Goal: Task Accomplishment & Management: Manage account settings

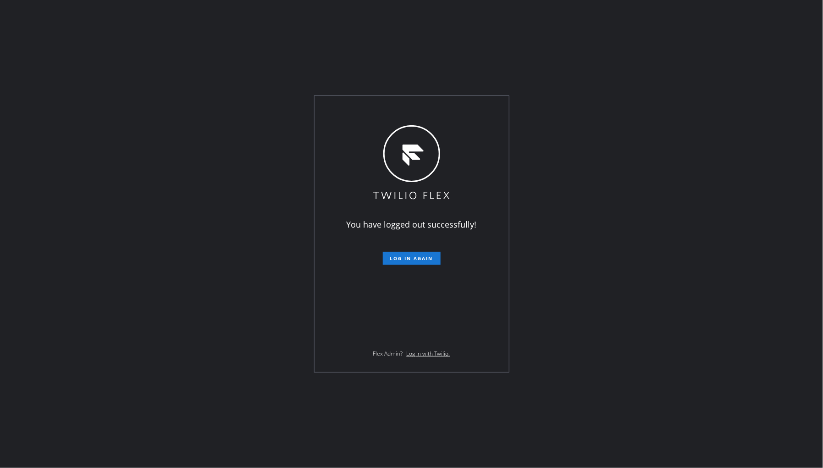
click at [390, 257] on span "Log in again" at bounding box center [411, 258] width 43 height 6
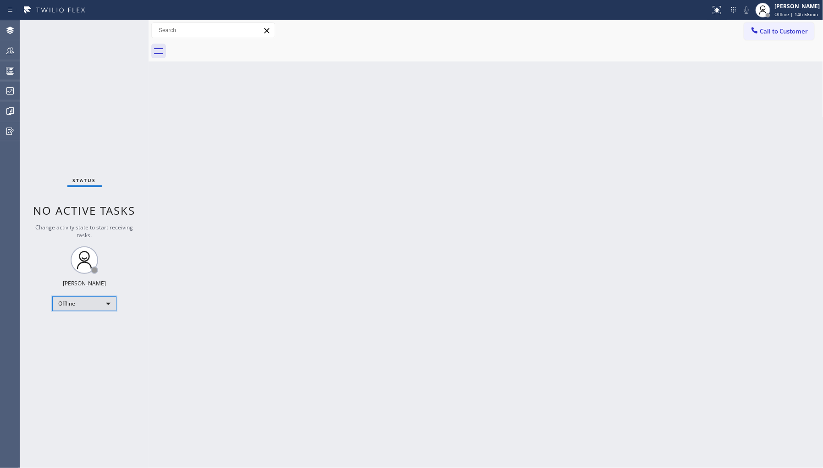
click at [96, 302] on div "Offline" at bounding box center [84, 303] width 64 height 15
click at [94, 337] on li "Unavailable" at bounding box center [84, 338] width 62 height 11
click at [1, 49] on div at bounding box center [10, 50] width 20 height 11
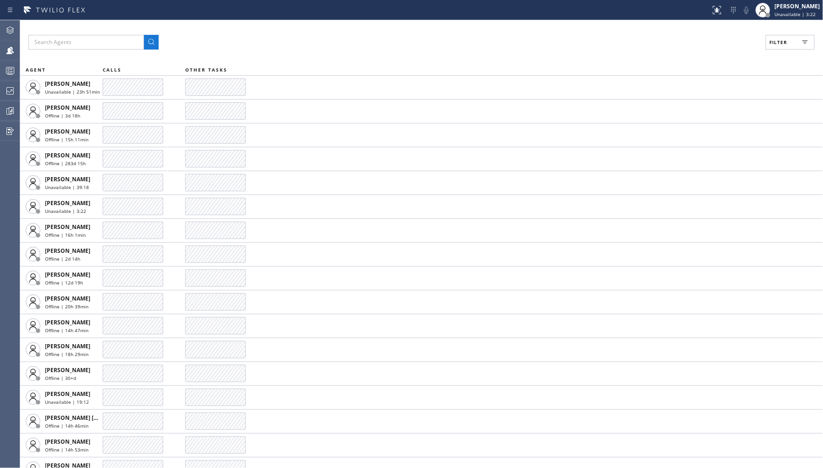
click at [768, 38] on button "Filter" at bounding box center [790, 42] width 49 height 15
click at [717, 118] on div "Unavailable" at bounding box center [750, 123] width 146 height 15
click at [718, 126] on label "Unavailable" at bounding box center [755, 123] width 121 height 8
click at [695, 126] on input "Unavailable" at bounding box center [689, 122] width 11 height 11
checkbox input "true"
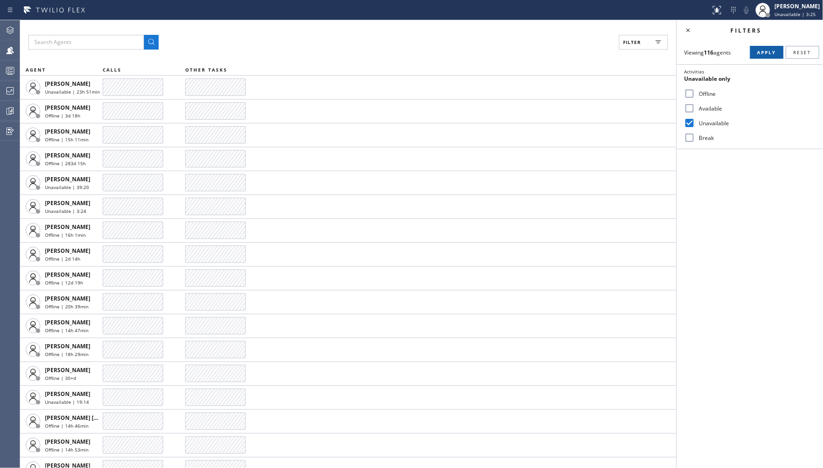
click at [762, 49] on span "Apply" at bounding box center [767, 52] width 19 height 6
click at [12, 89] on icon at bounding box center [9, 90] width 7 height 7
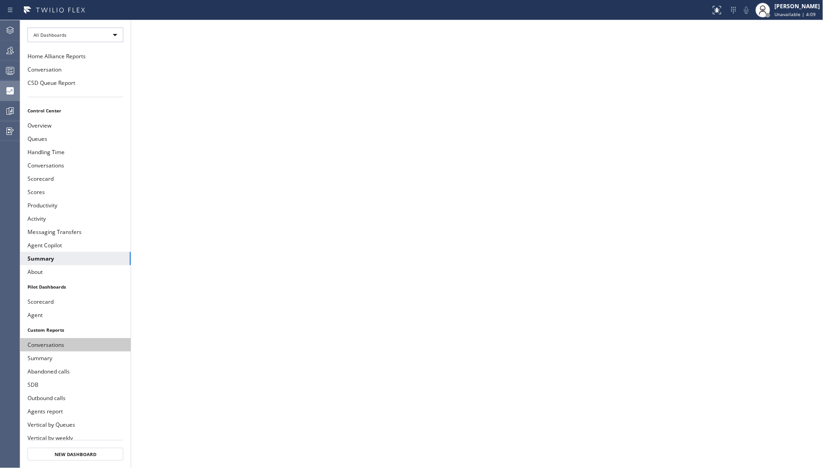
click at [50, 344] on button "Conversations" at bounding box center [75, 344] width 111 height 13
click at [13, 48] on icon at bounding box center [10, 50] width 11 height 11
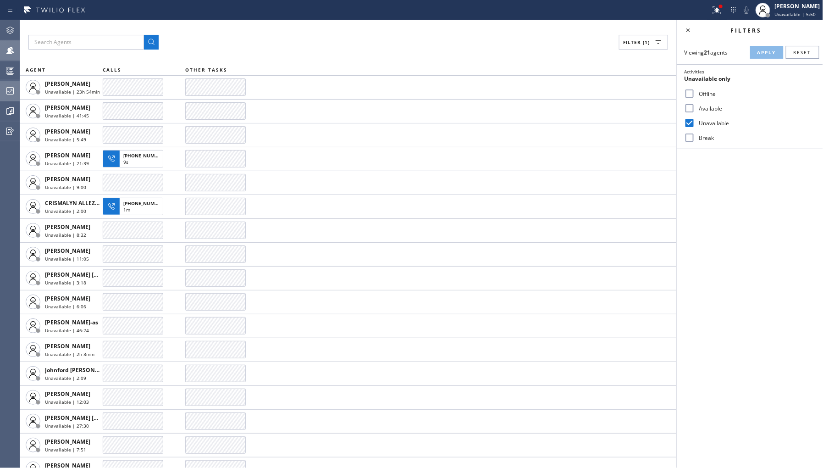
click at [698, 94] on label "Offline" at bounding box center [755, 94] width 121 height 8
click at [695, 94] on input "Offline" at bounding box center [689, 93] width 11 height 11
checkbox input "true"
drag, startPoint x: 693, startPoint y: 120, endPoint x: 773, endPoint y: 66, distance: 96.7
click at [694, 120] on input "Unavailable" at bounding box center [689, 122] width 11 height 11
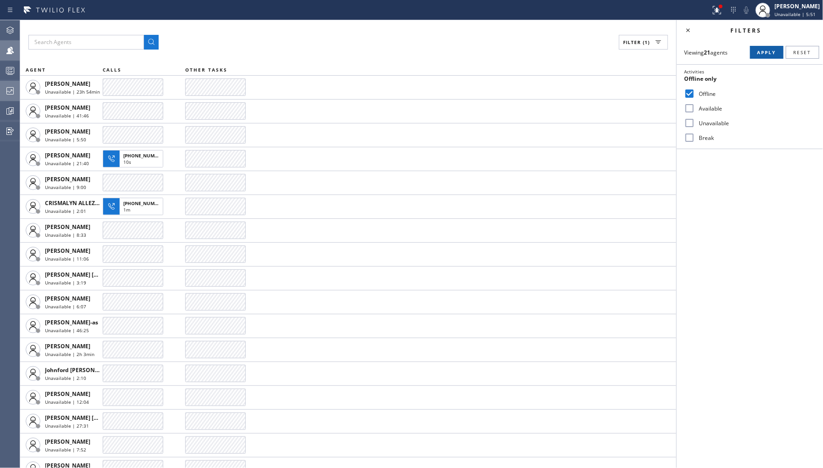
click at [766, 53] on span "Apply" at bounding box center [767, 52] width 19 height 6
click at [706, 124] on label "Unavailable" at bounding box center [755, 123] width 121 height 8
click at [695, 124] on input "Unavailable" at bounding box center [689, 122] width 11 height 11
checkbox input "true"
click at [711, 95] on label "Offline" at bounding box center [755, 94] width 121 height 8
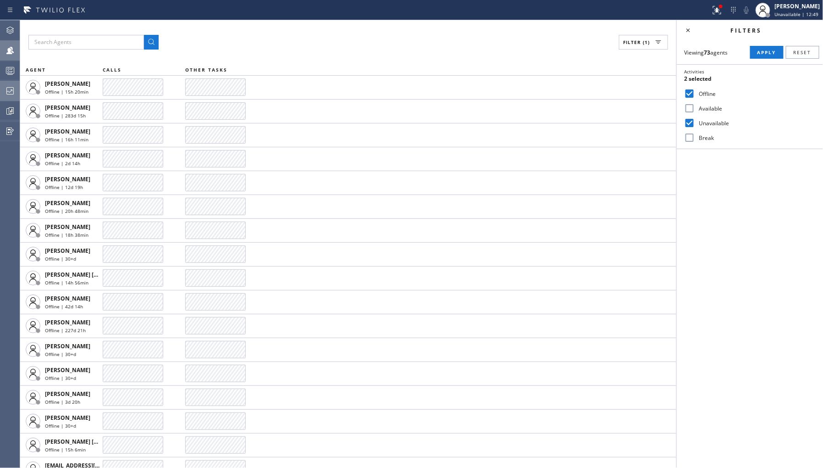
click at [695, 95] on input "Offline" at bounding box center [689, 93] width 11 height 11
checkbox input "false"
click at [759, 46] on button "Apply" at bounding box center [766, 52] width 33 height 13
